Goal: Task Accomplishment & Management: Manage account settings

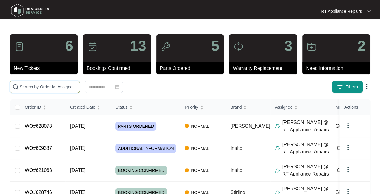
click at [60, 89] on input "text" at bounding box center [48, 86] width 57 height 7
type input "rod"
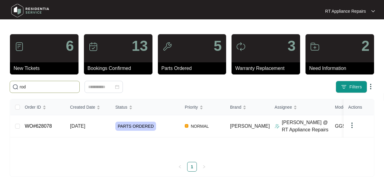
click at [85, 126] on span "[DATE]" at bounding box center [77, 125] width 15 height 5
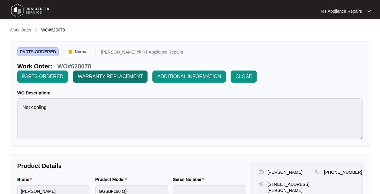
click at [126, 75] on span "WARRANTY REPLACEMENT" at bounding box center [110, 76] width 65 height 7
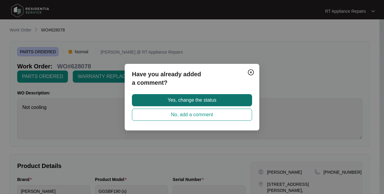
click at [216, 99] on button "Yes, change the status" at bounding box center [192, 100] width 120 height 12
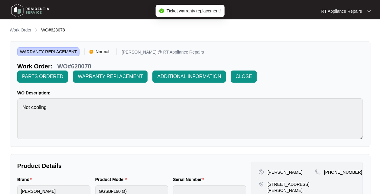
click at [364, 11] on div "RT Appliance Repairs" at bounding box center [343, 11] width 44 height 6
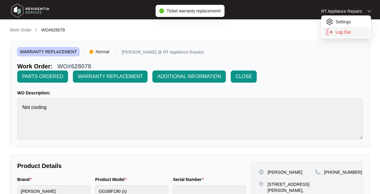
click at [347, 31] on p "Log Out" at bounding box center [350, 32] width 31 height 6
